Goal: Find contact information: Find contact information

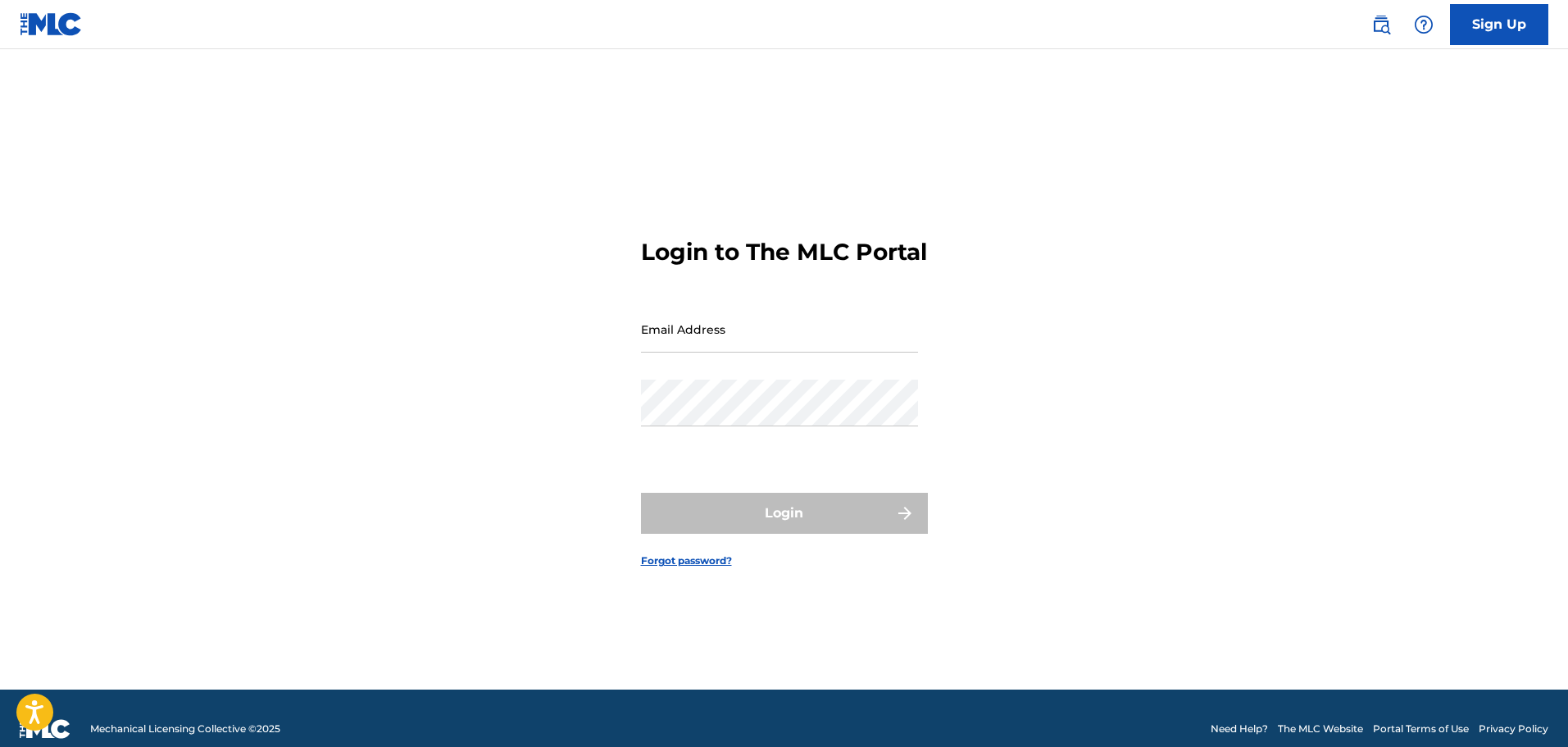
drag, startPoint x: 0, startPoint y: 0, endPoint x: 770, endPoint y: 344, distance: 843.3
click at [770, 344] on input "Email Address" at bounding box center [779, 329] width 277 height 47
type input "[EMAIL_ADDRESS][DOMAIN_NAME]"
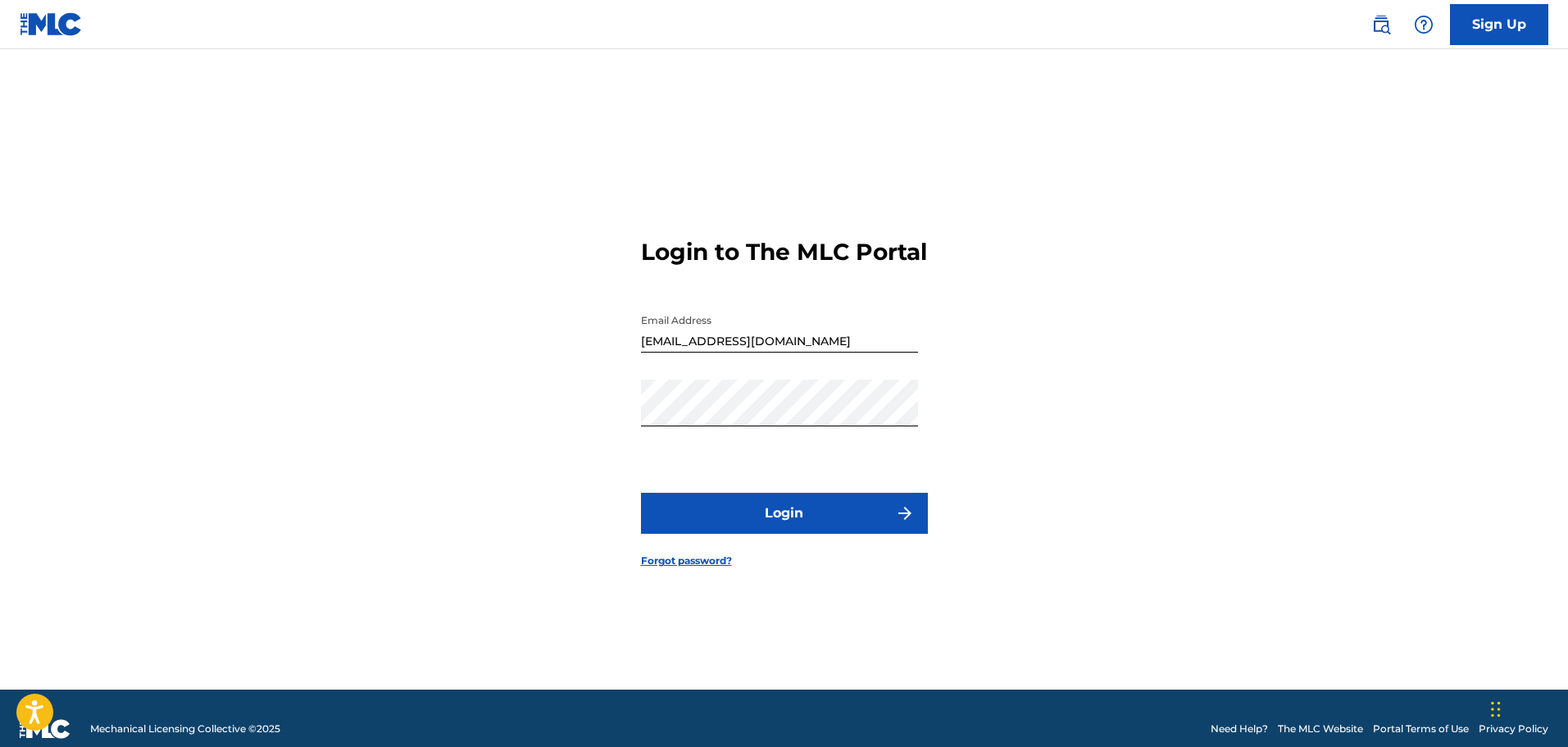
click at [770, 522] on button "Login" at bounding box center [784, 513] width 287 height 41
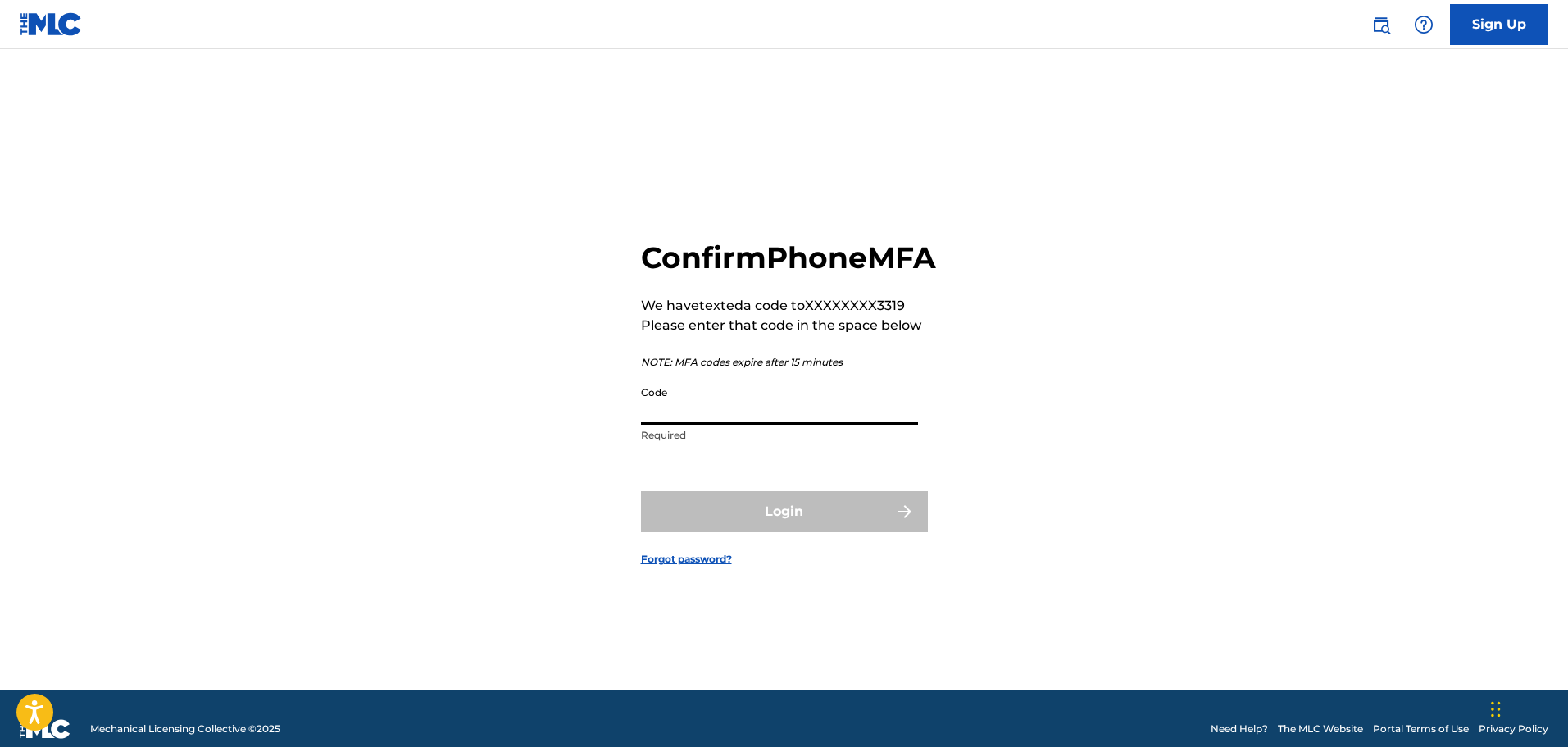
click at [764, 423] on input "Code" at bounding box center [779, 401] width 277 height 47
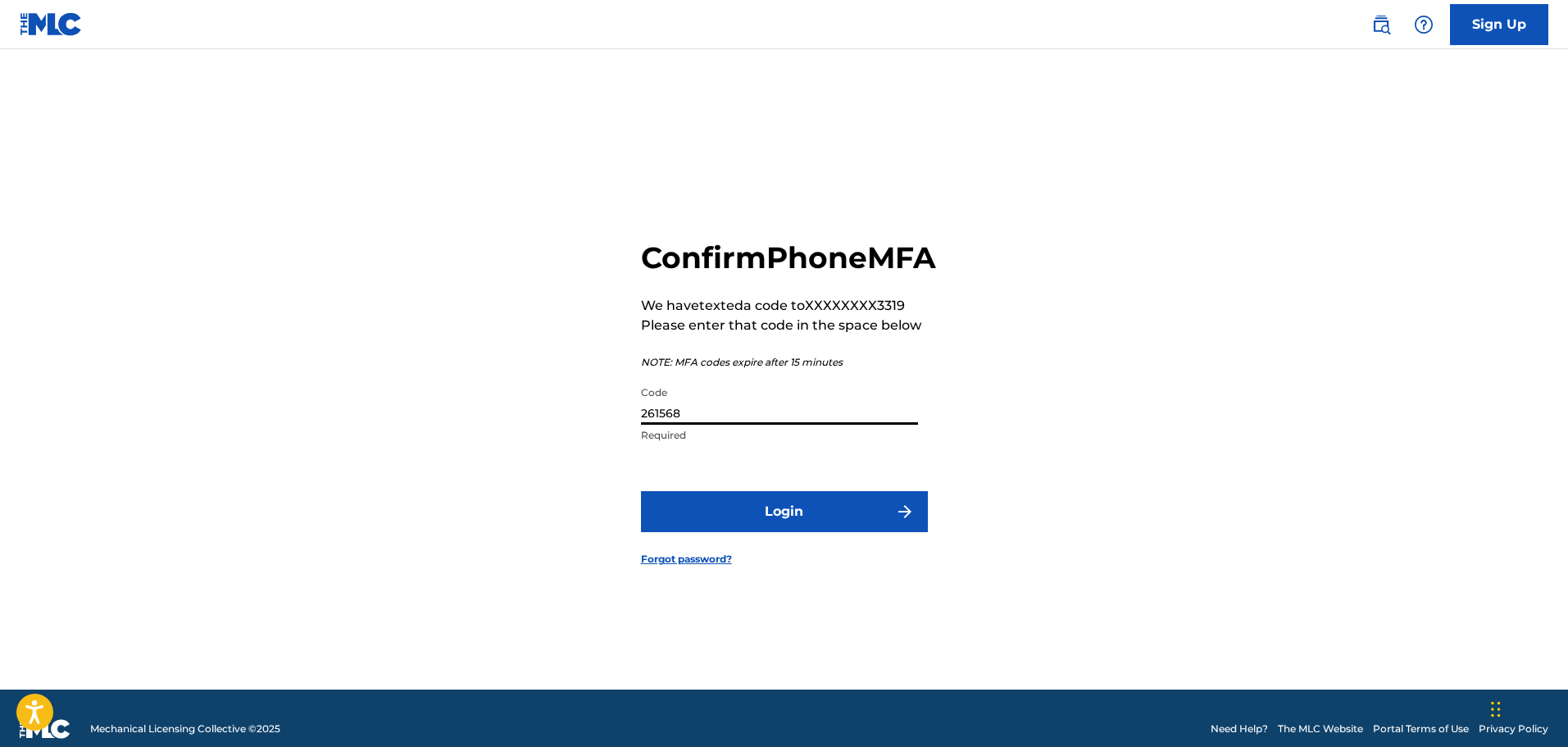
type input "261568"
click at [641, 491] on button "Login" at bounding box center [784, 511] width 287 height 41
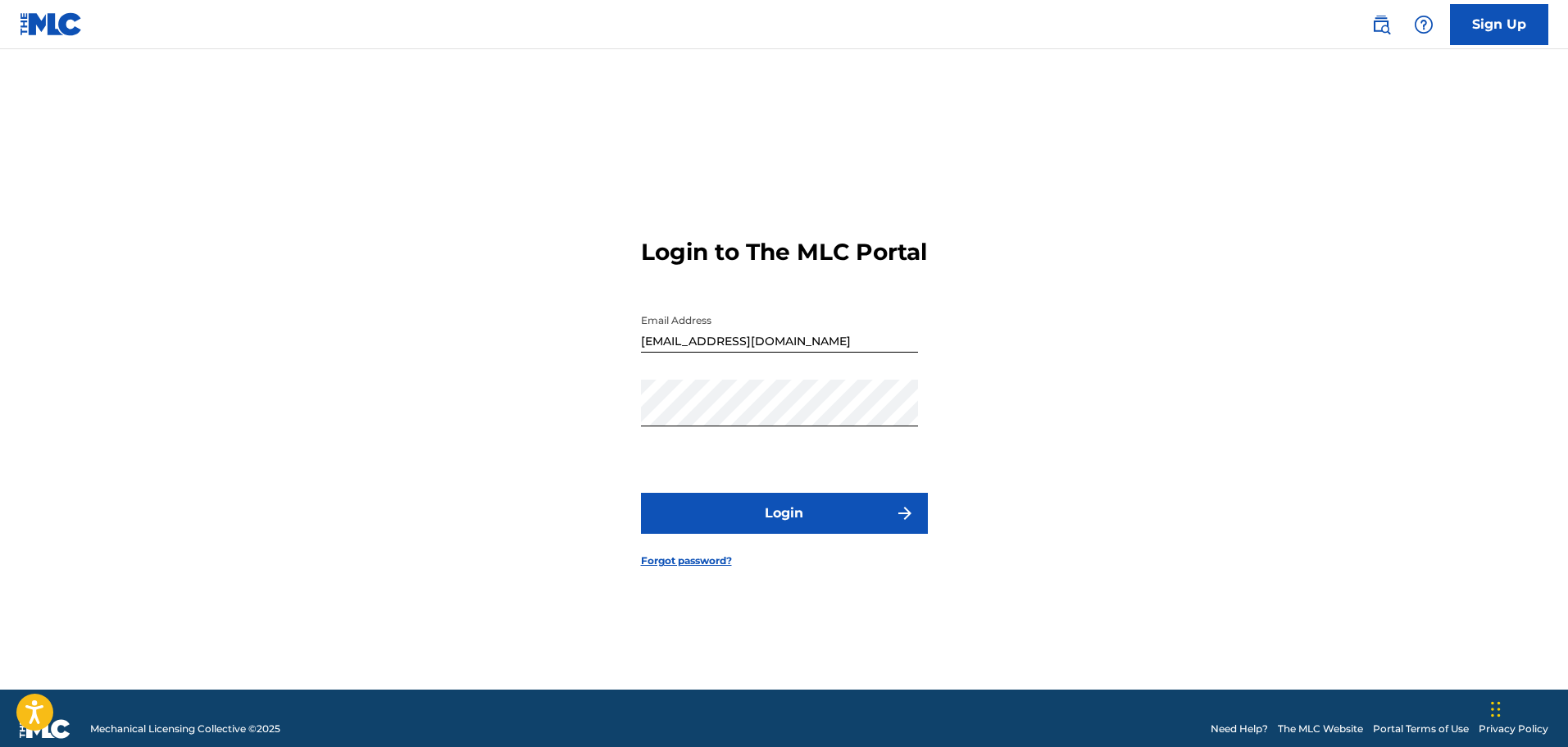
click at [1423, 30] on img at bounding box center [1423, 24] width 20 height 20
click at [1397, 66] on link "Contact us" at bounding box center [1423, 68] width 139 height 39
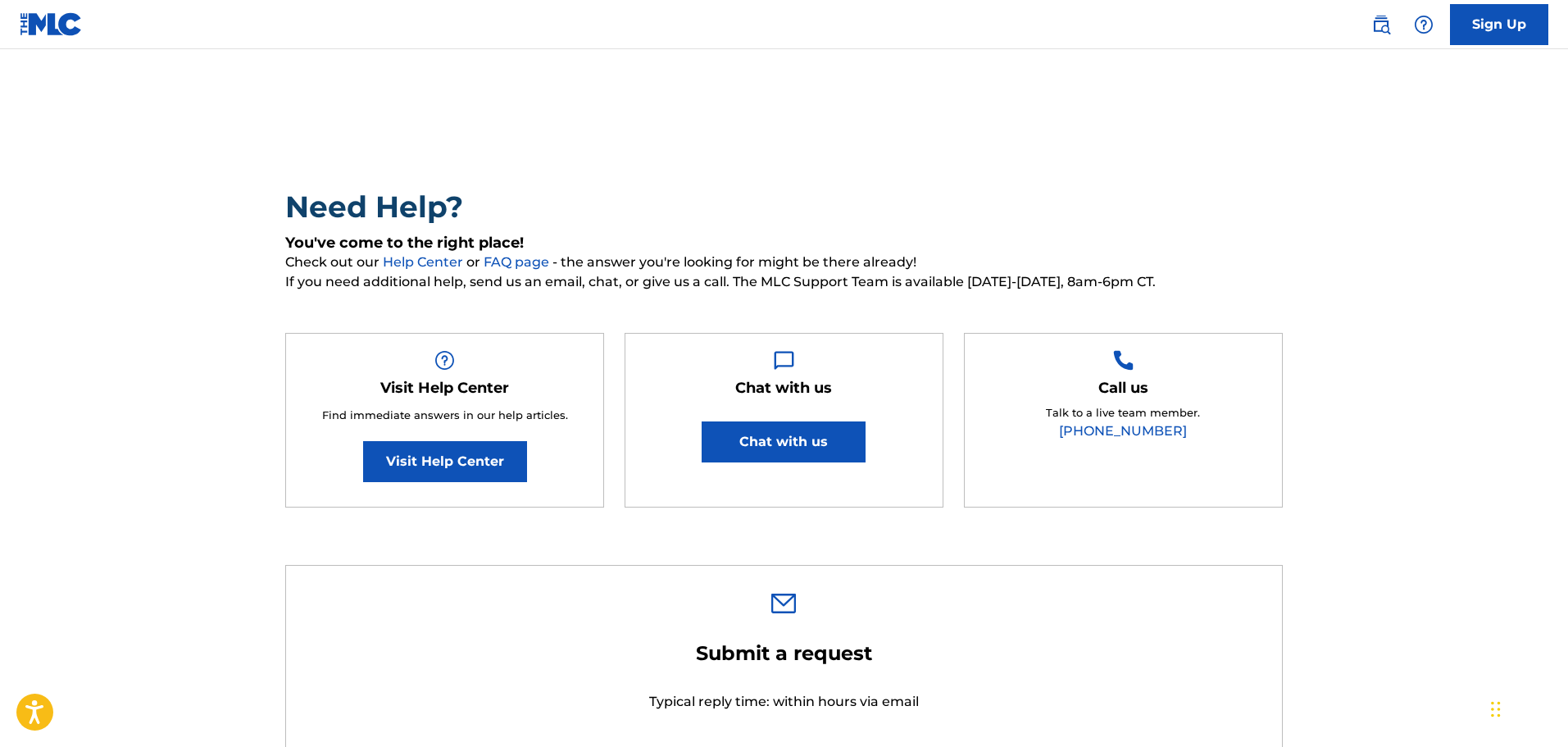
click at [826, 439] on button "Chat with us" at bounding box center [784, 441] width 164 height 41
